Goal: Navigation & Orientation: Find specific page/section

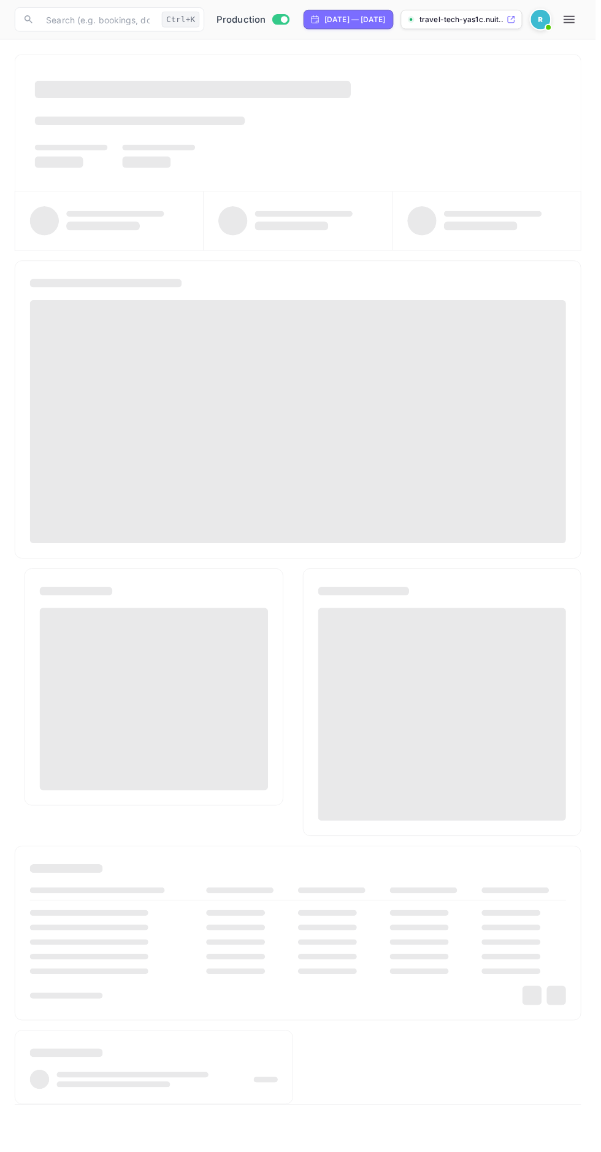
click at [580, 20] on icon "button" at bounding box center [574, 19] width 11 height 7
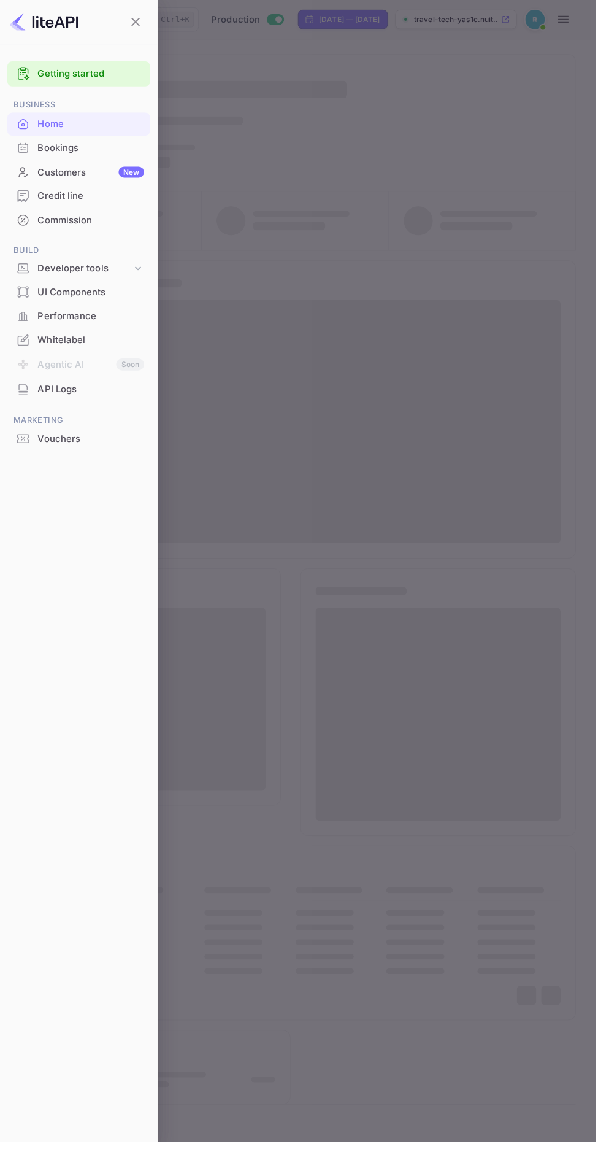
click at [412, 393] on div at bounding box center [300, 576] width 601 height 1152
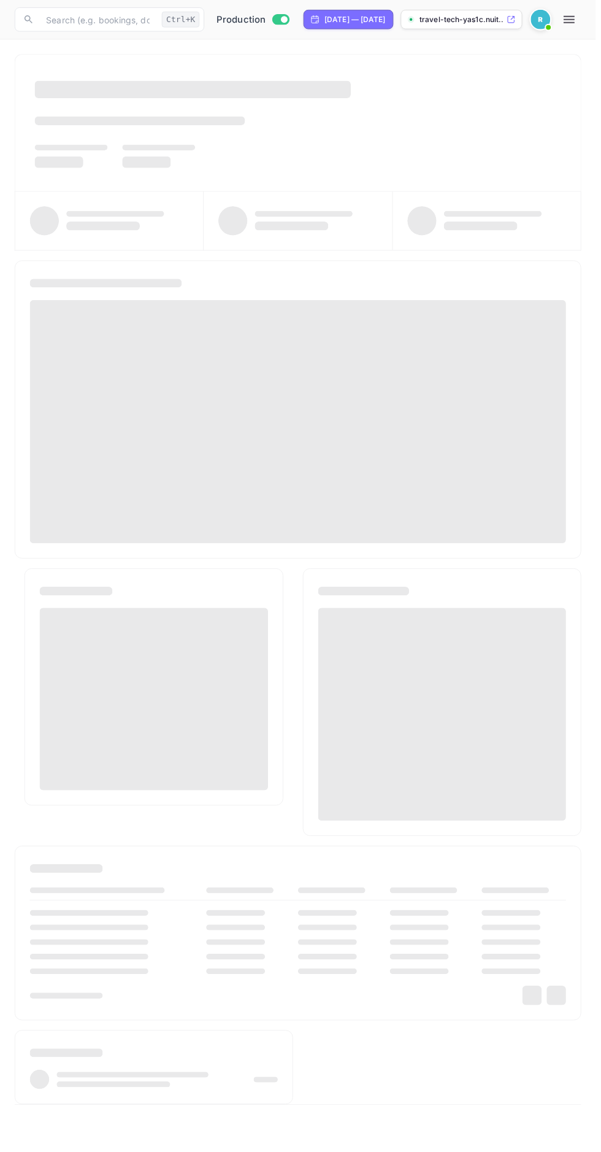
click at [580, 20] on icon "button" at bounding box center [574, 19] width 11 height 7
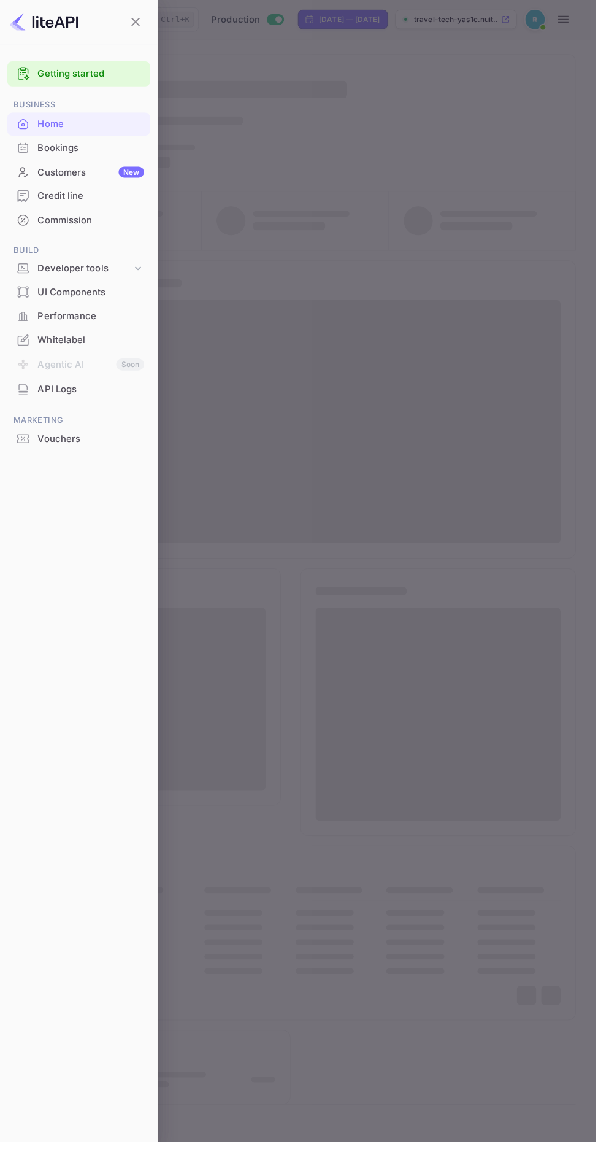
click at [105, 285] on div "UI Components" at bounding box center [79, 295] width 144 height 24
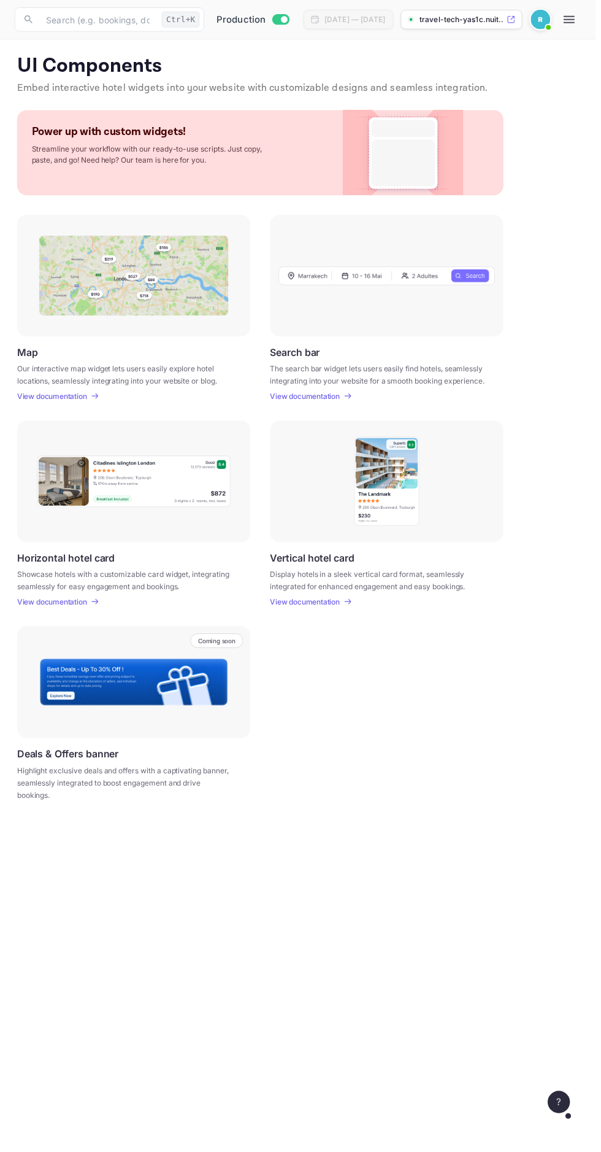
click at [580, 20] on icon "button" at bounding box center [574, 19] width 11 height 7
